Goal: Transaction & Acquisition: Purchase product/service

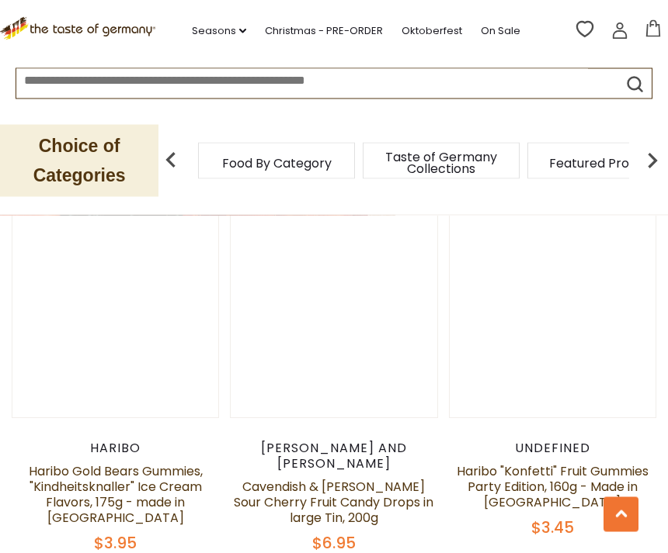
scroll to position [3335, 0]
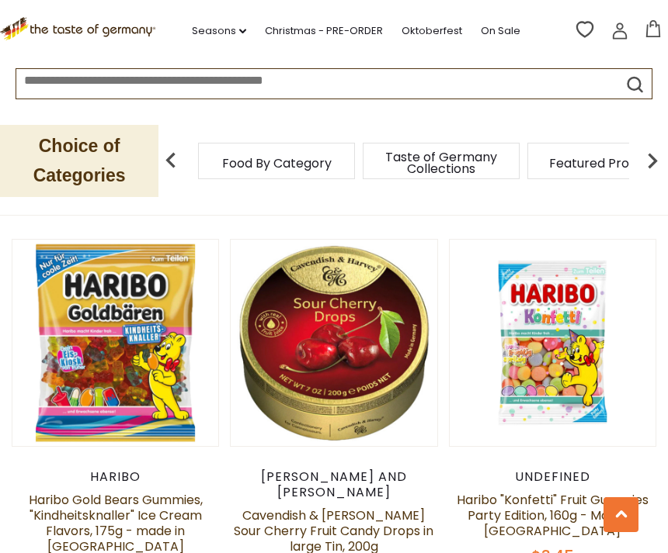
click at [558, 269] on link at bounding box center [552, 342] width 173 height 173
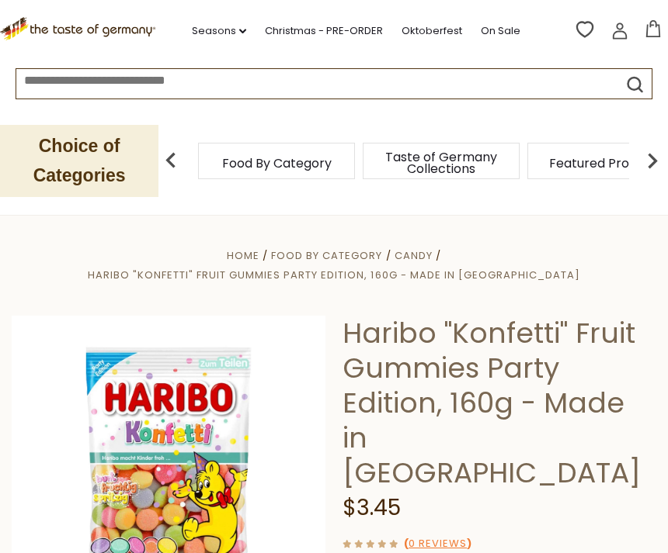
click at [244, 439] on img at bounding box center [169, 473] width 314 height 314
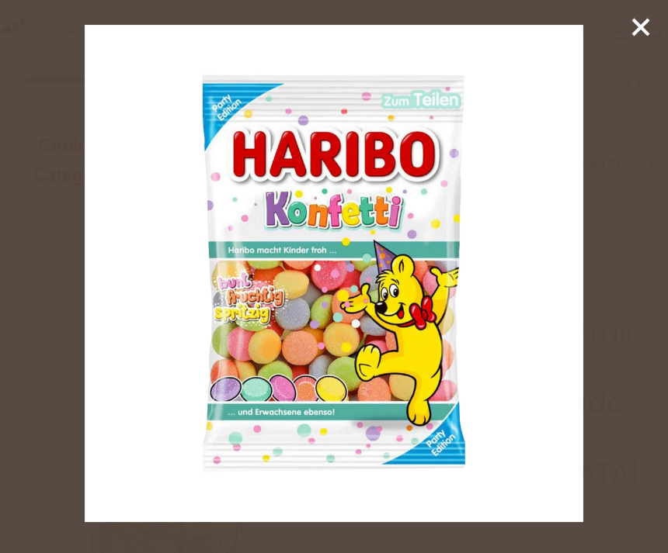
click at [636, 29] on icon at bounding box center [640, 27] width 23 height 23
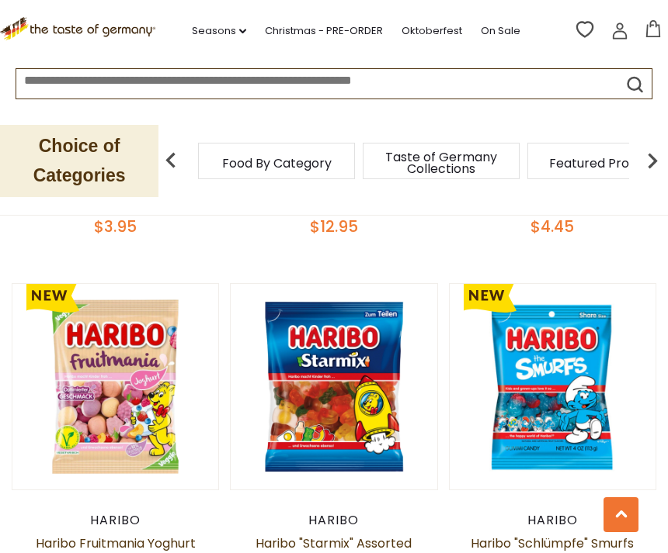
scroll to position [4438, 0]
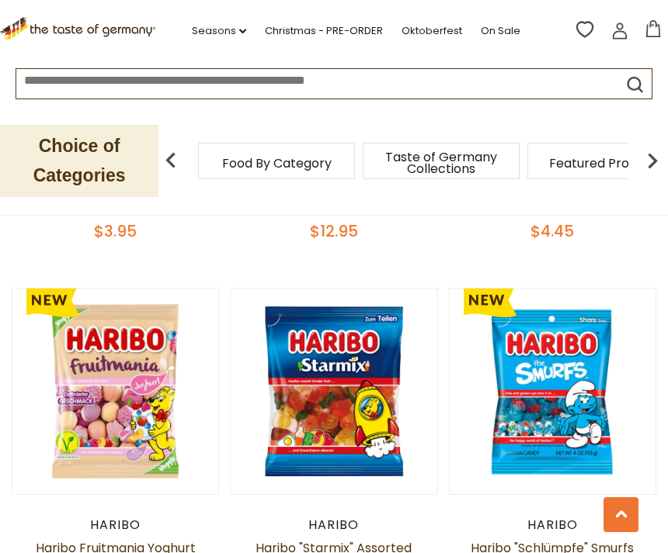
click at [589, 144] on button "Quick View" at bounding box center [552, 126] width 105 height 35
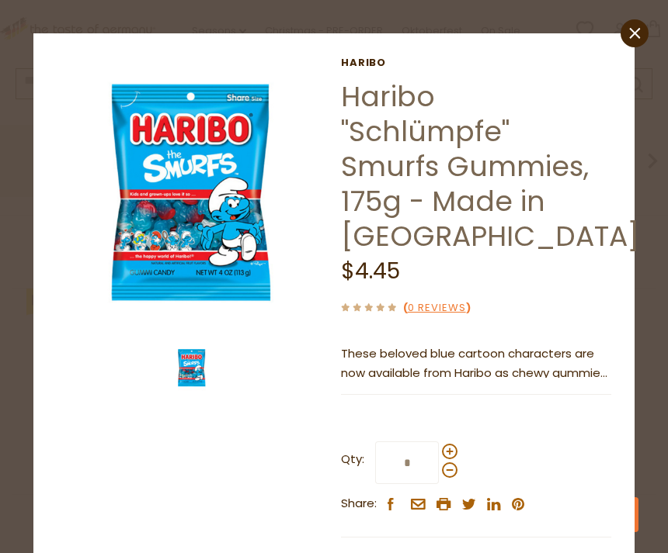
click at [200, 265] on img at bounding box center [192, 192] width 270 height 270
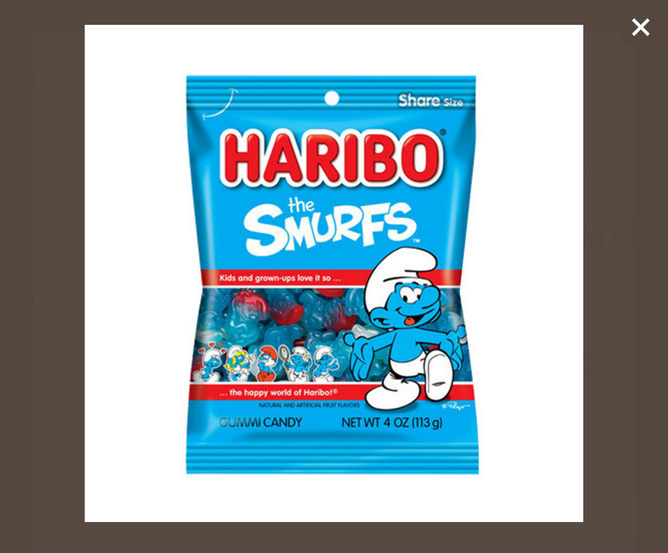
click at [643, 26] on icon at bounding box center [640, 27] width 23 height 23
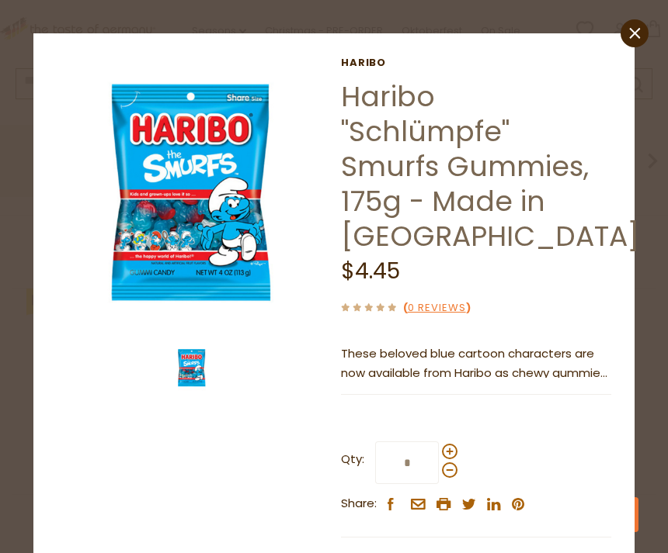
click at [642, 30] on line at bounding box center [641, 27] width 16 height 16
click at [639, 46] on link "close" at bounding box center [634, 33] width 28 height 28
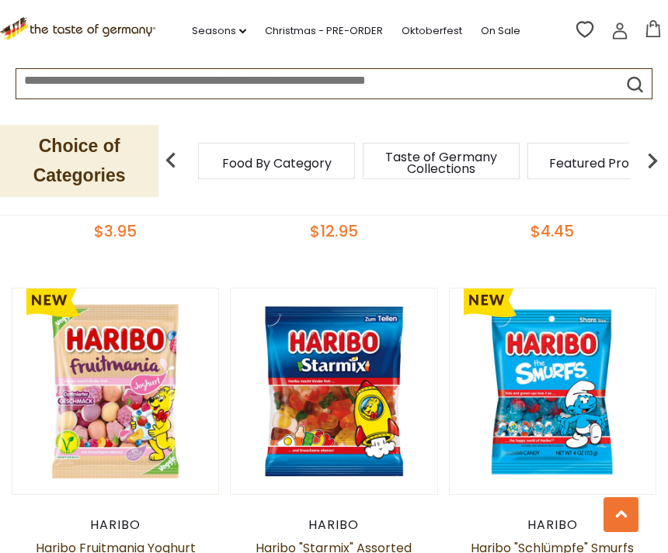
click at [142, 144] on button "Quick View" at bounding box center [115, 126] width 105 height 35
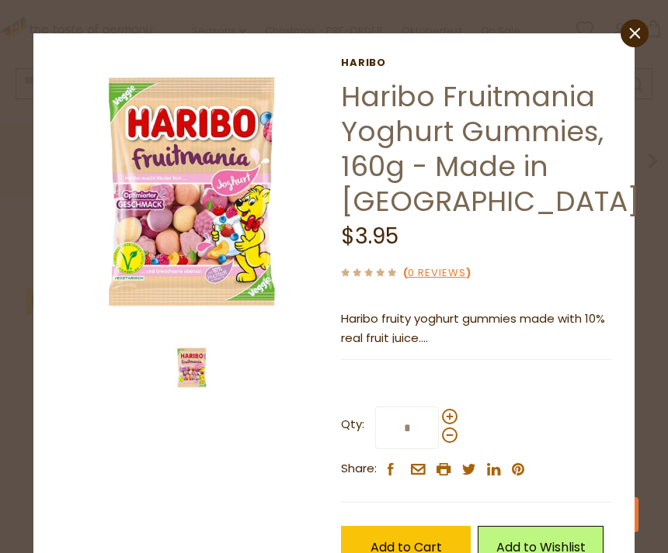
click at [165, 238] on img at bounding box center [192, 192] width 270 height 270
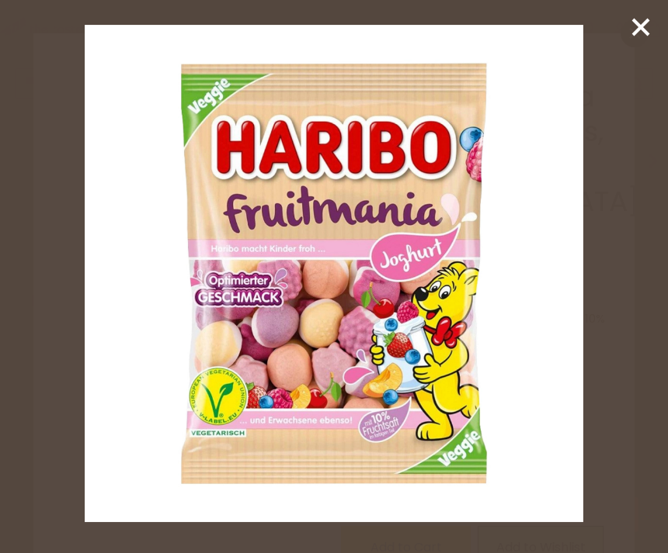
click at [540, 349] on img at bounding box center [334, 274] width 498 height 498
click at [642, 29] on line at bounding box center [641, 27] width 16 height 16
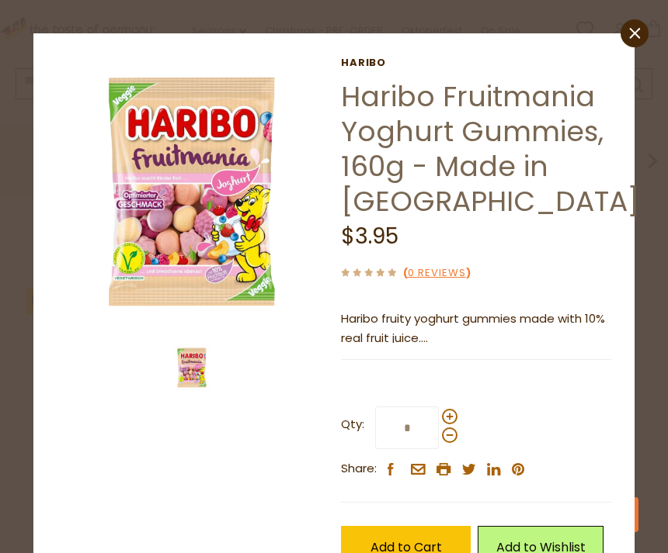
click at [646, 29] on icon at bounding box center [640, 27] width 23 height 23
click at [643, 40] on link "close" at bounding box center [634, 33] width 28 height 28
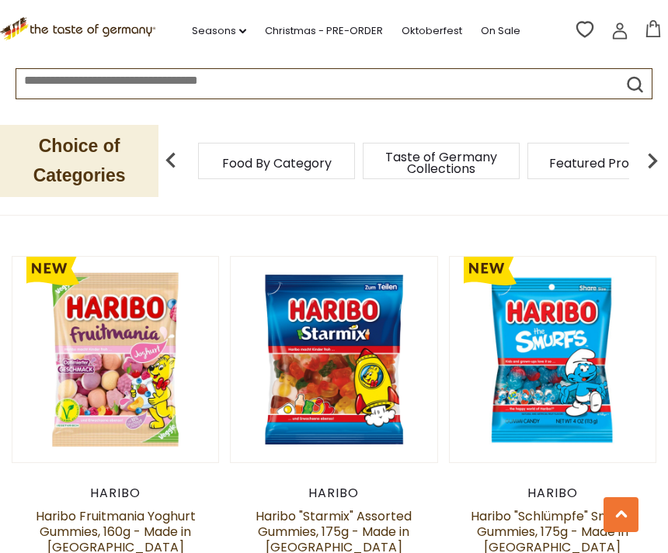
scroll to position [4470, 0]
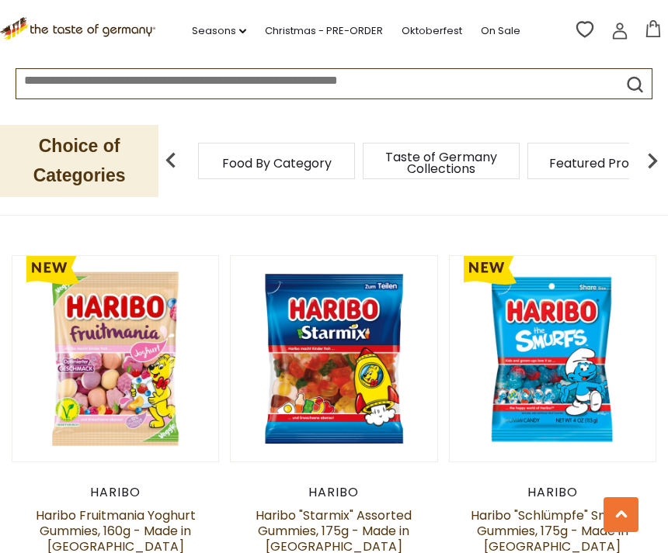
click at [581, 111] on button "Quick View" at bounding box center [552, 93] width 105 height 35
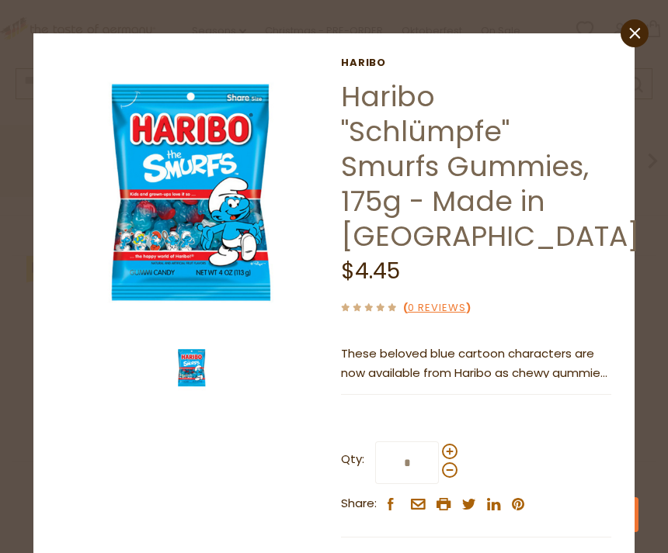
click at [227, 220] on img at bounding box center [192, 192] width 270 height 270
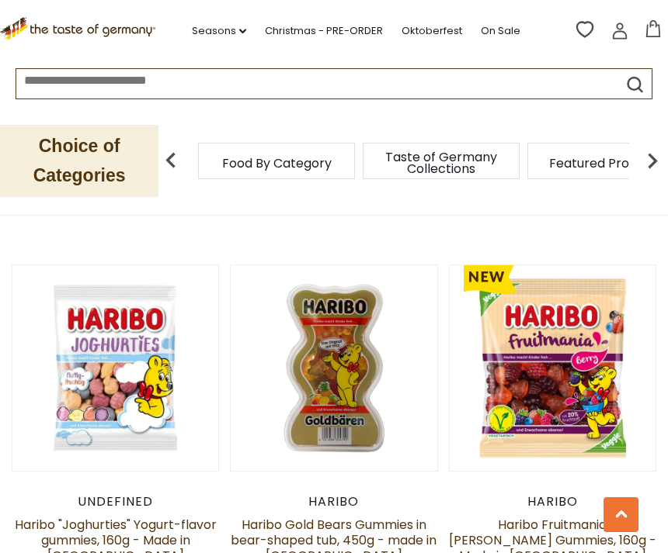
scroll to position [4084, 0]
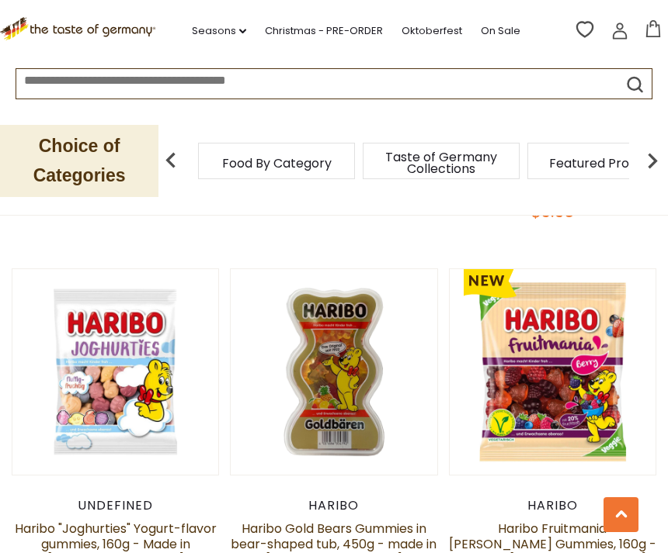
click at [74, 124] on button "Quick View" at bounding box center [115, 106] width 105 height 35
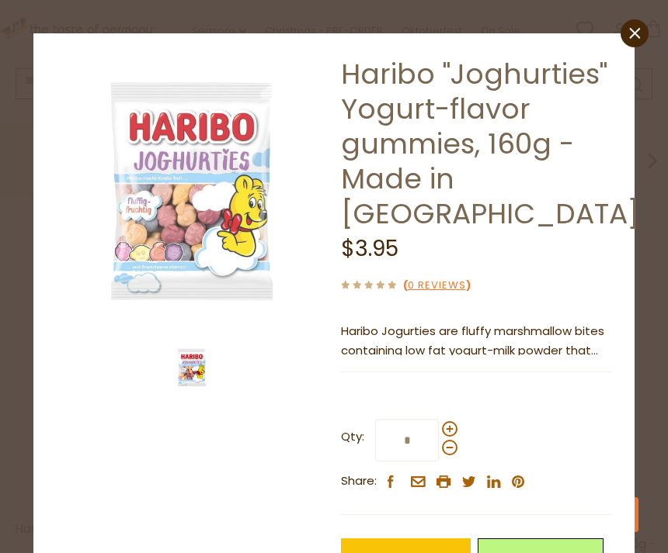
click at [260, 262] on img at bounding box center [192, 192] width 270 height 270
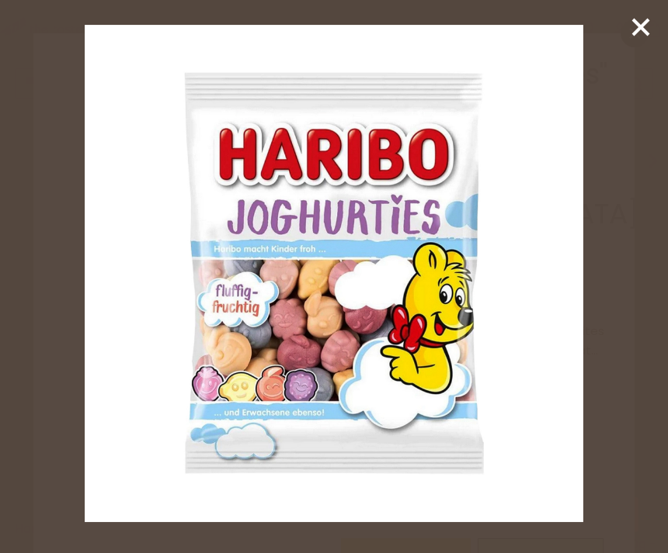
click at [371, 328] on img at bounding box center [334, 274] width 498 height 498
